Goal: Find specific page/section: Find specific page/section

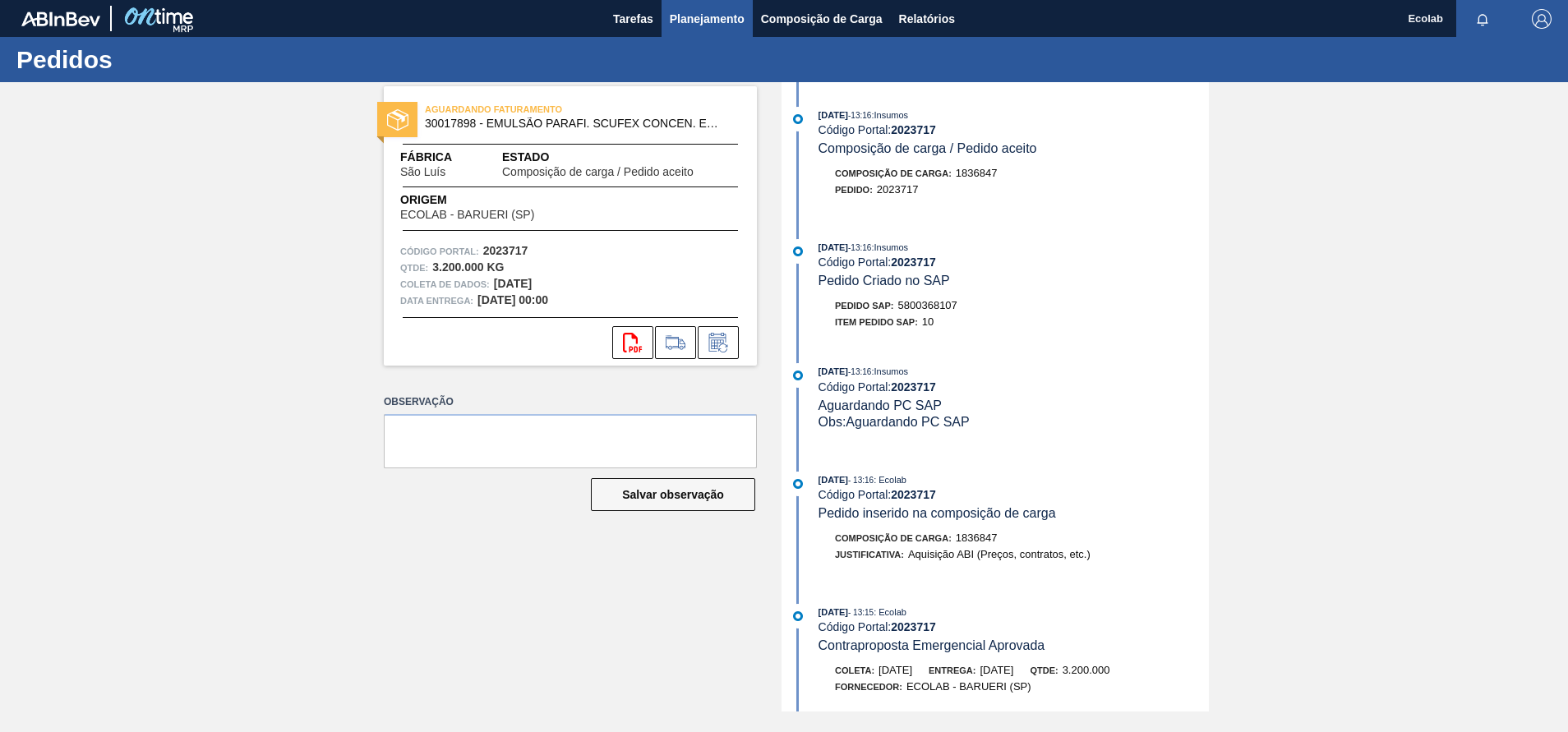
click at [694, 13] on span "Planejamento" at bounding box center [707, 19] width 75 height 20
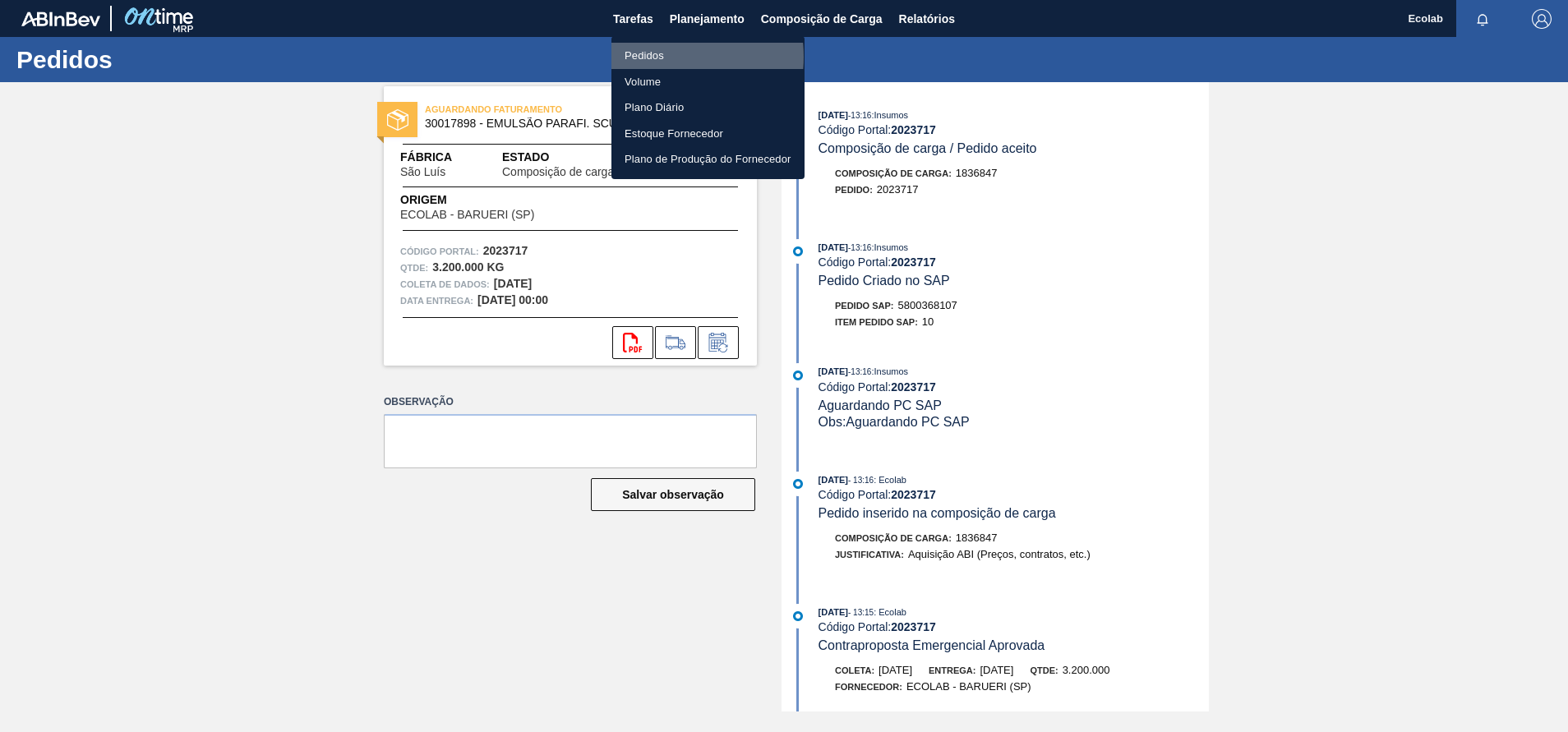
click at [655, 57] on li "Pedidos" at bounding box center [707, 56] width 193 height 26
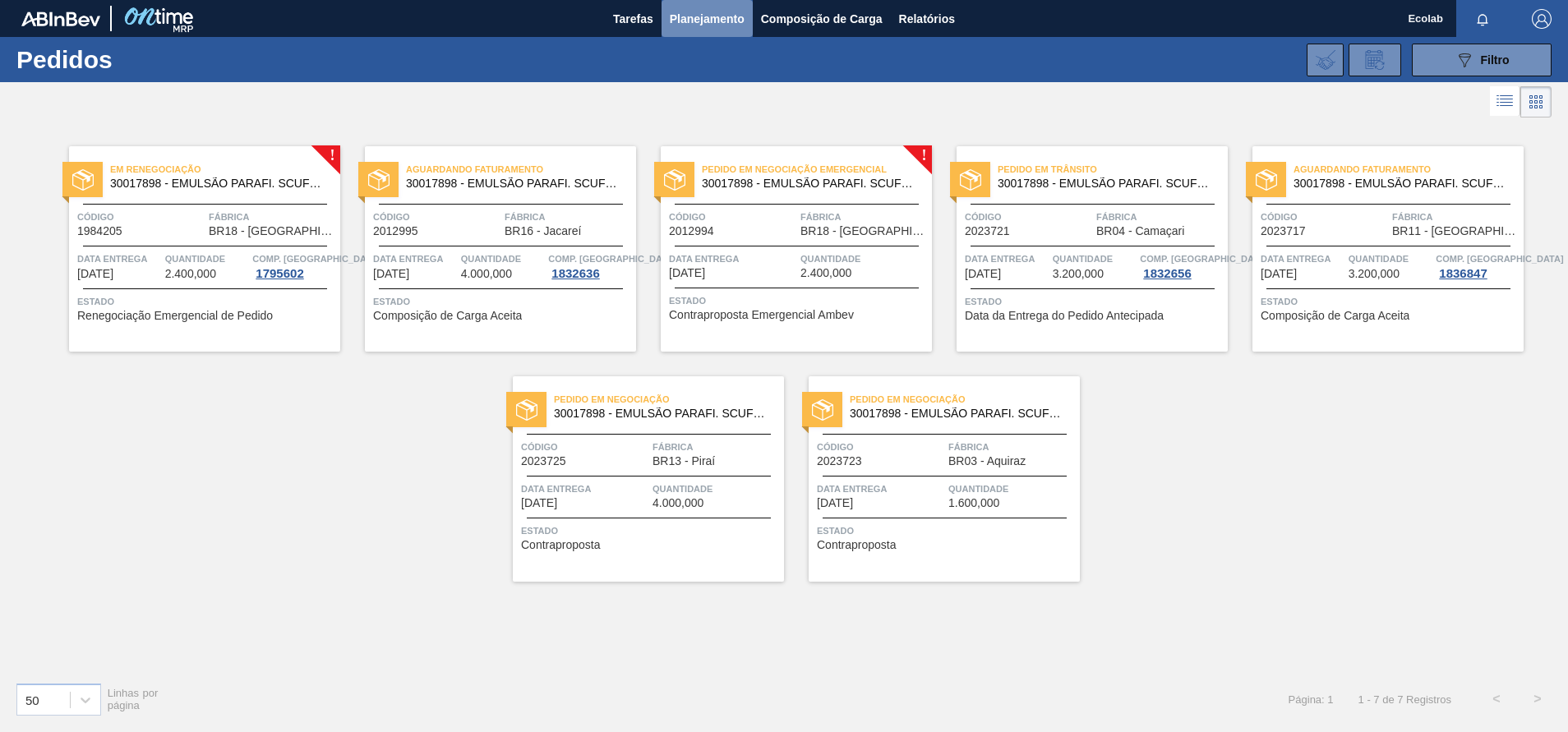
click at [704, 21] on span "Planejamento" at bounding box center [707, 19] width 75 height 20
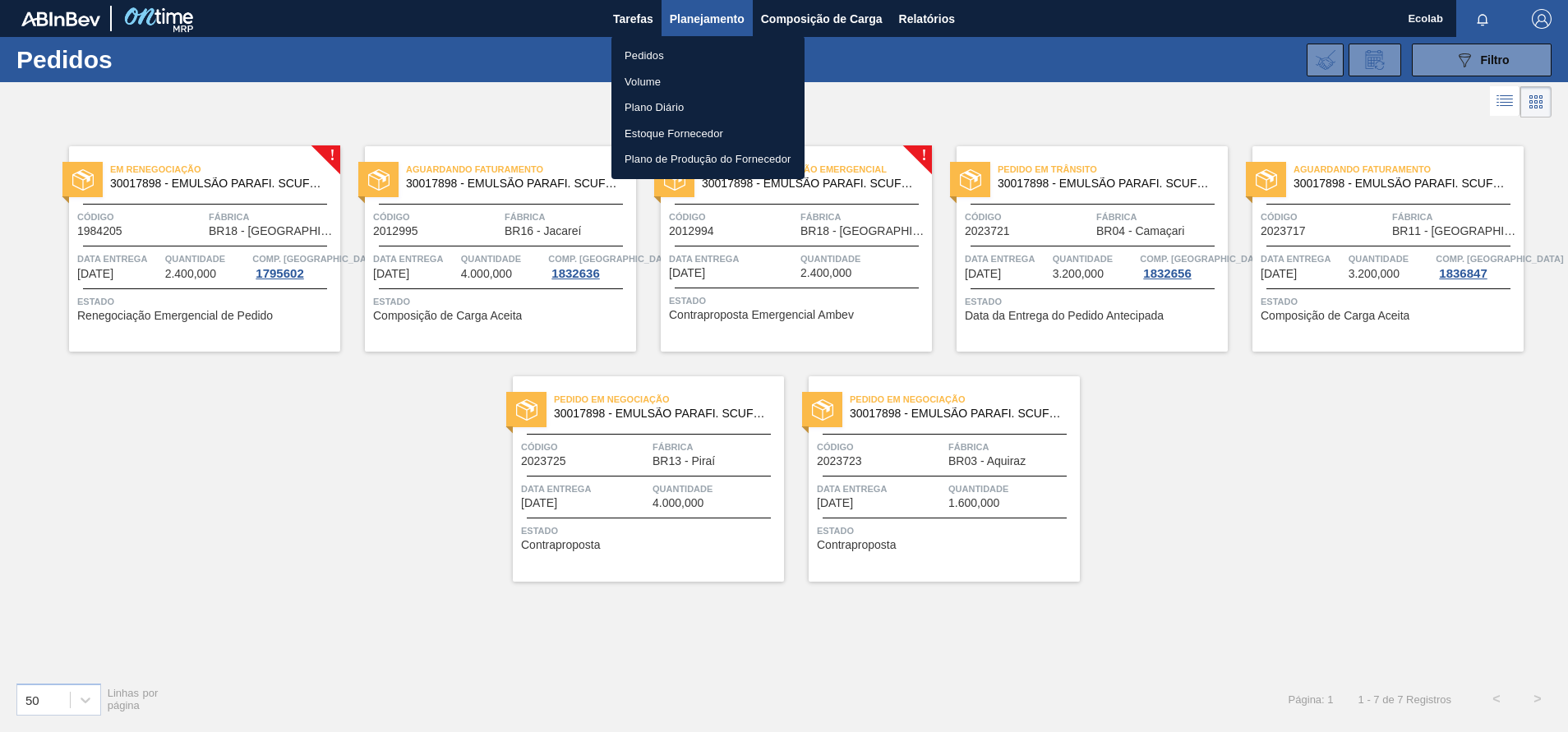
click at [626, 19] on div at bounding box center [784, 366] width 1568 height 732
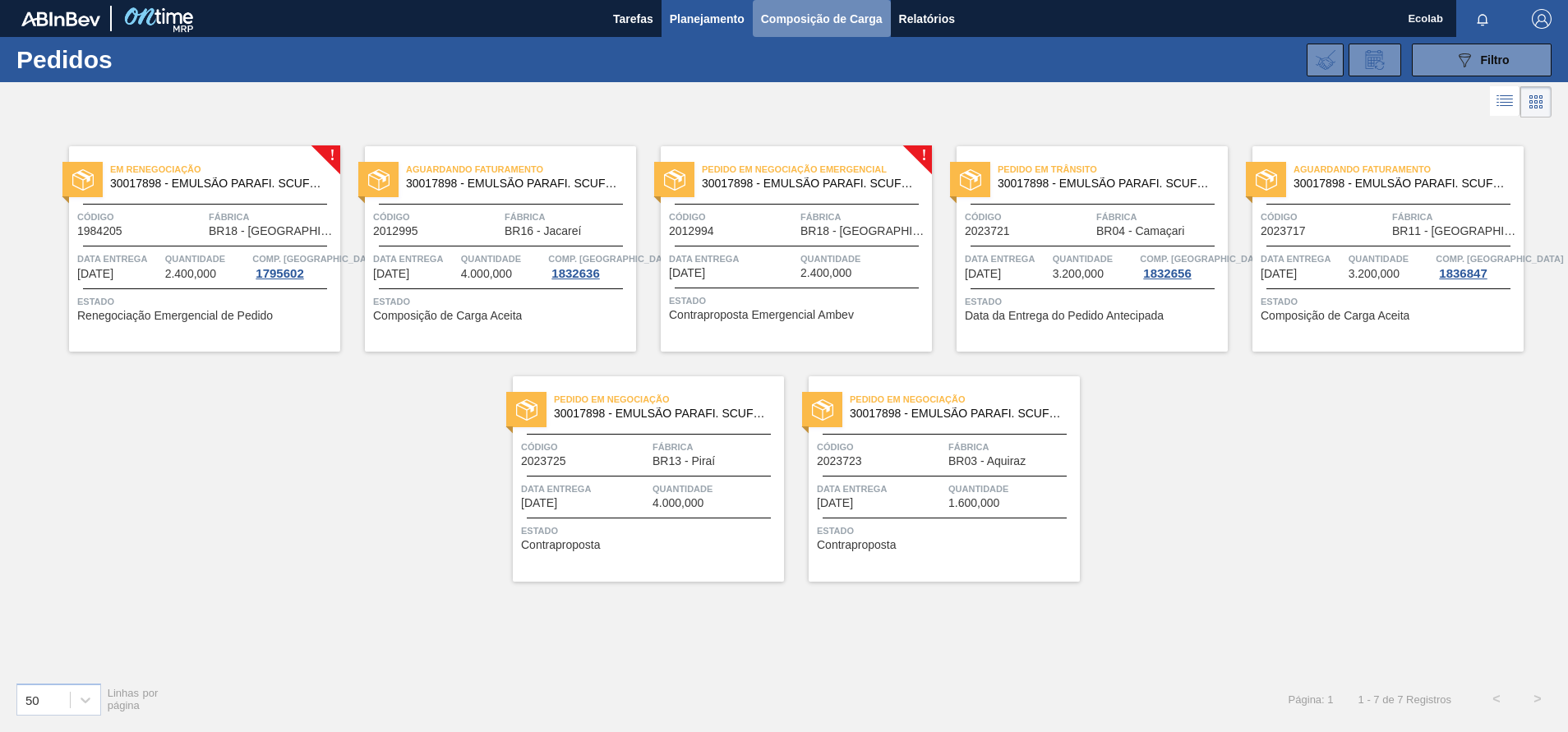
click at [785, 23] on span "Composição de Carga" at bounding box center [822, 19] width 122 height 20
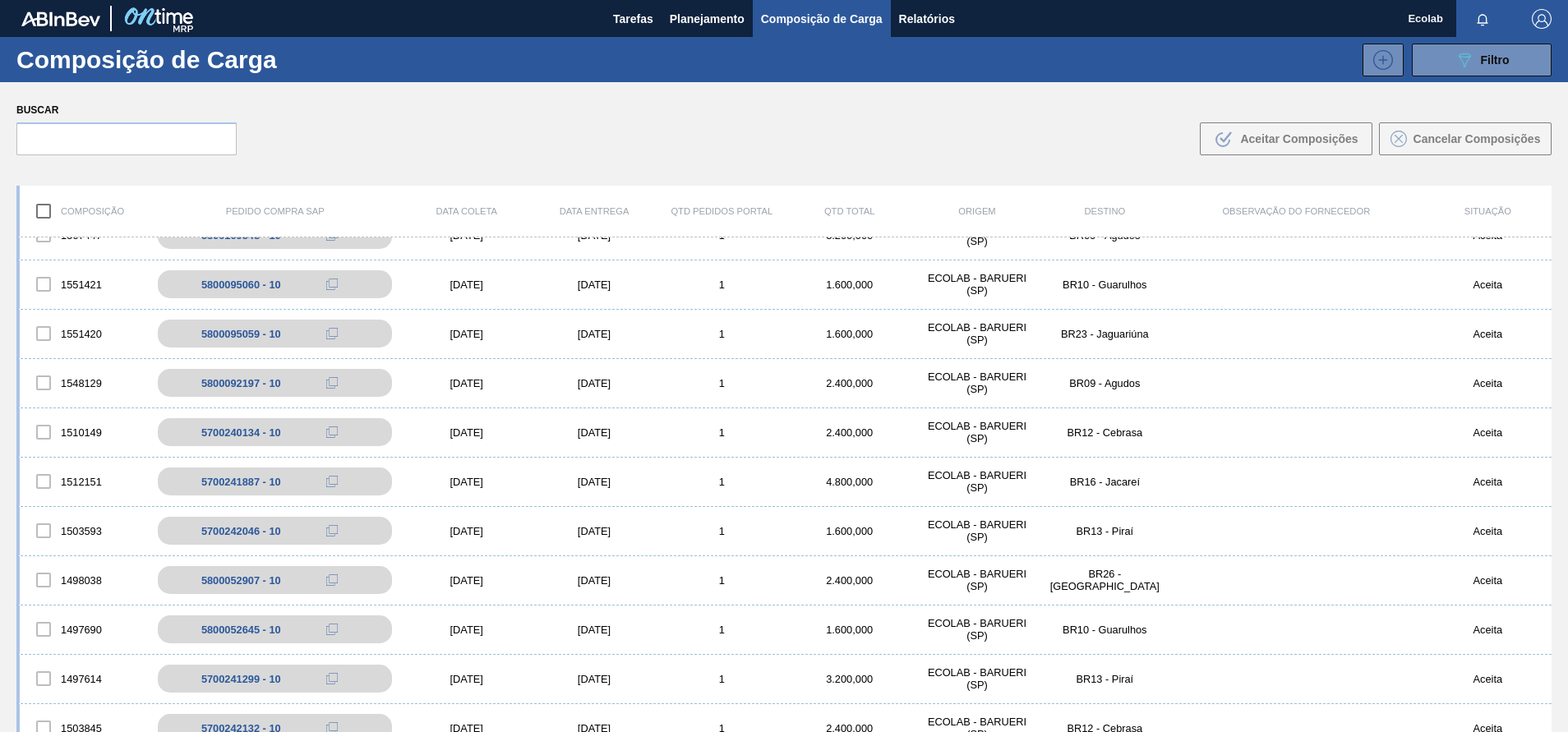
scroll to position [1203, 0]
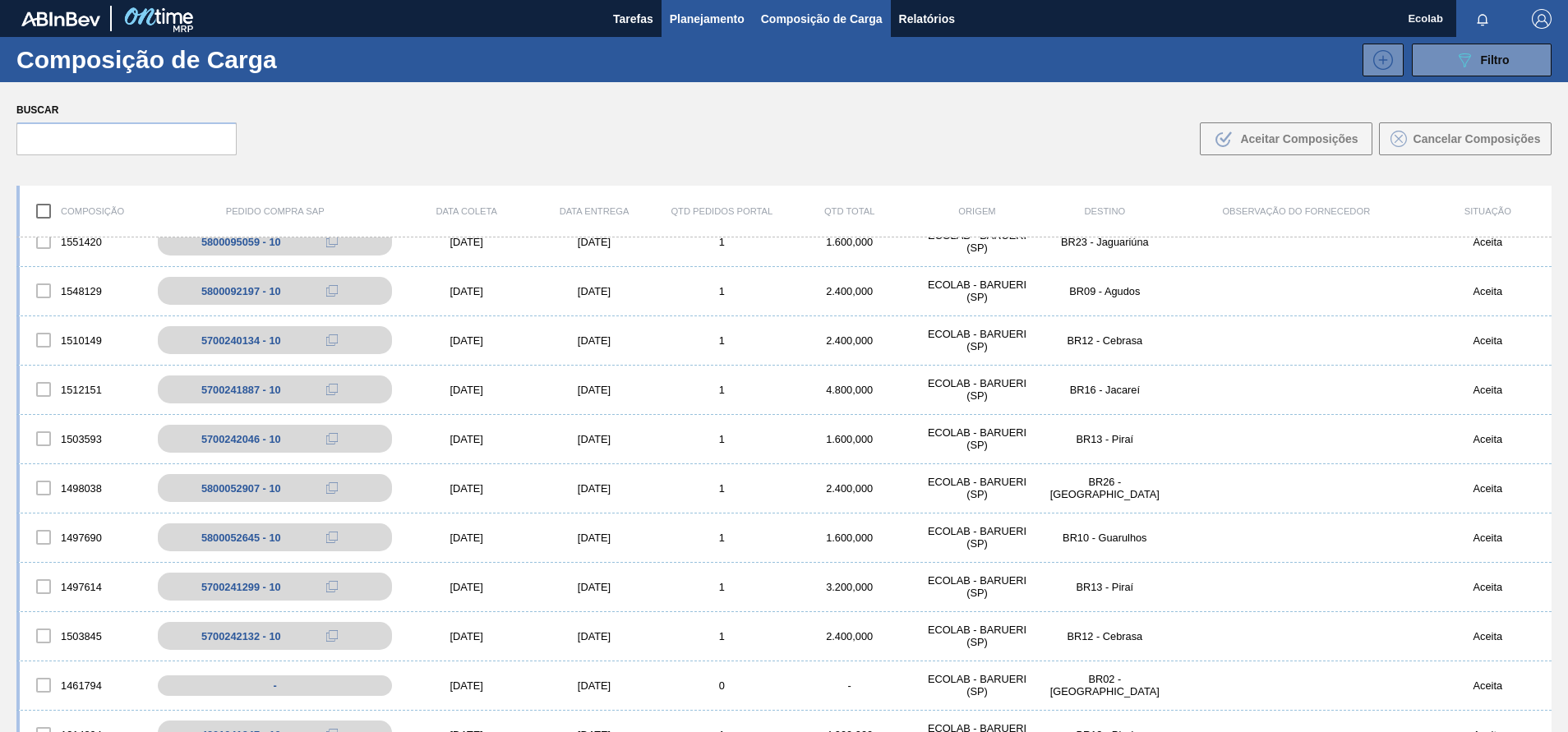
click at [677, 20] on span "Planejamento" at bounding box center [707, 19] width 75 height 20
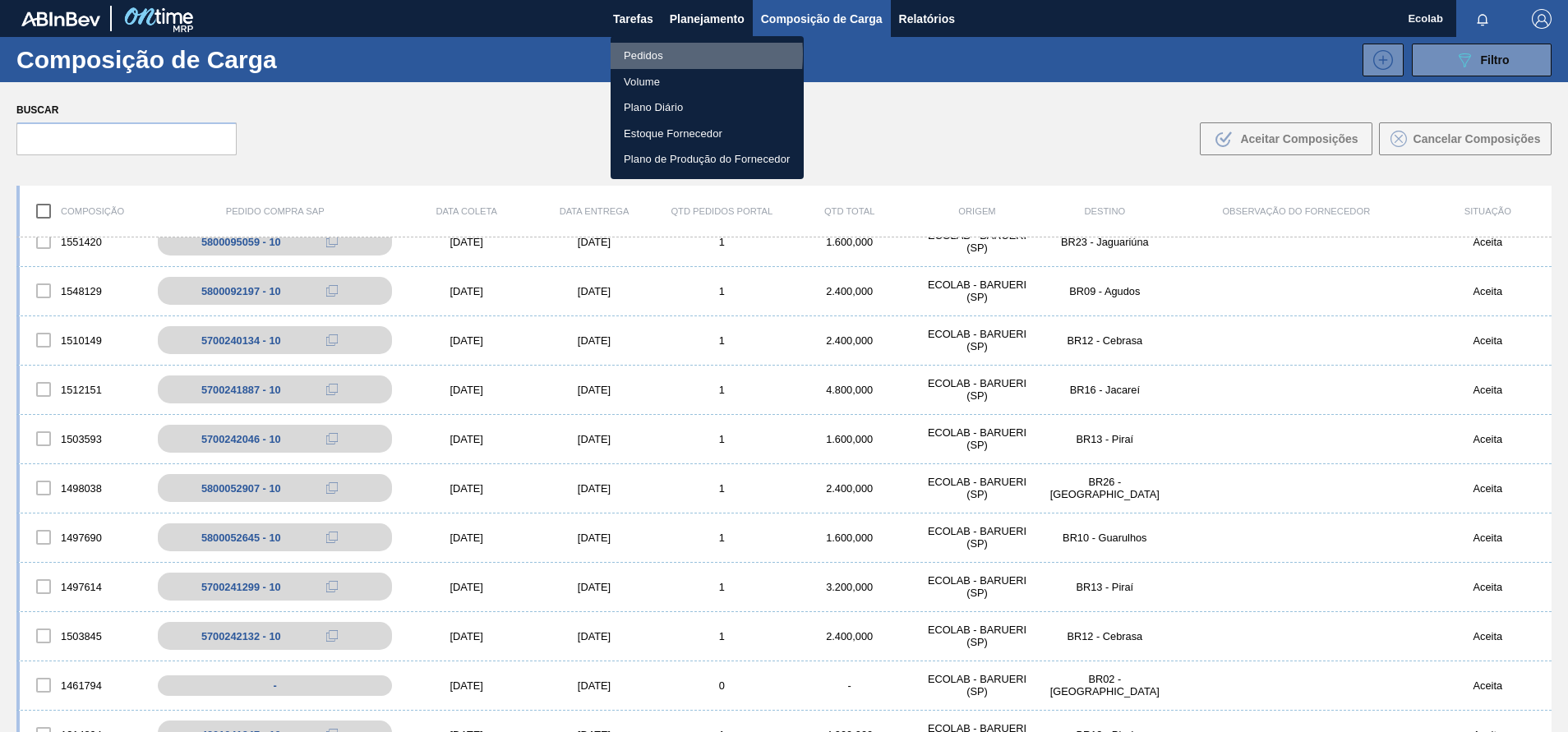
click at [648, 54] on li "Pedidos" at bounding box center [707, 56] width 193 height 26
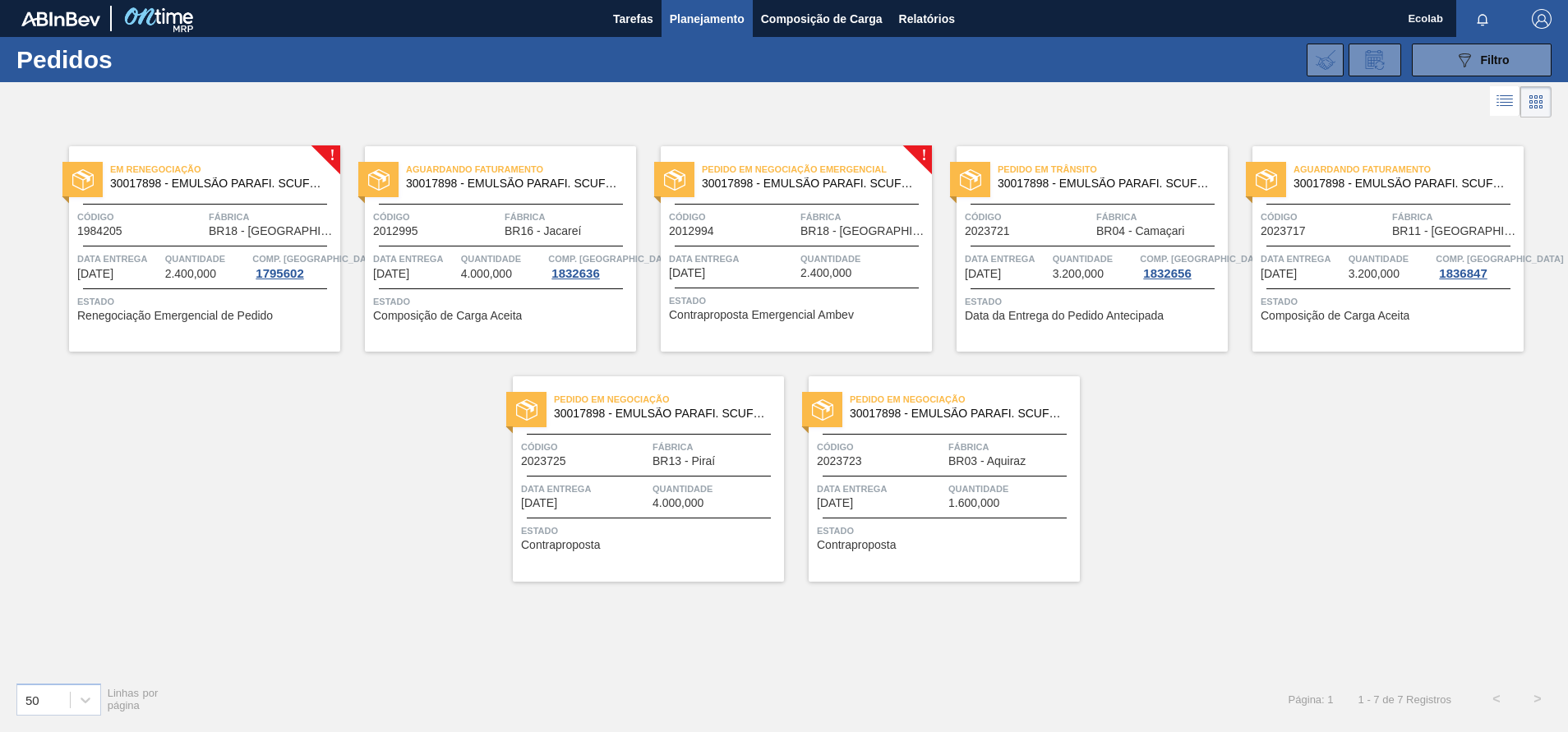
click at [608, 636] on div "! Em renegociação 30017898 - EMULSÃO PARAFI. SCUFEX CONCEN. ECOLAB Código 19842…" at bounding box center [784, 395] width 1568 height 547
